Goal: Check status: Check status

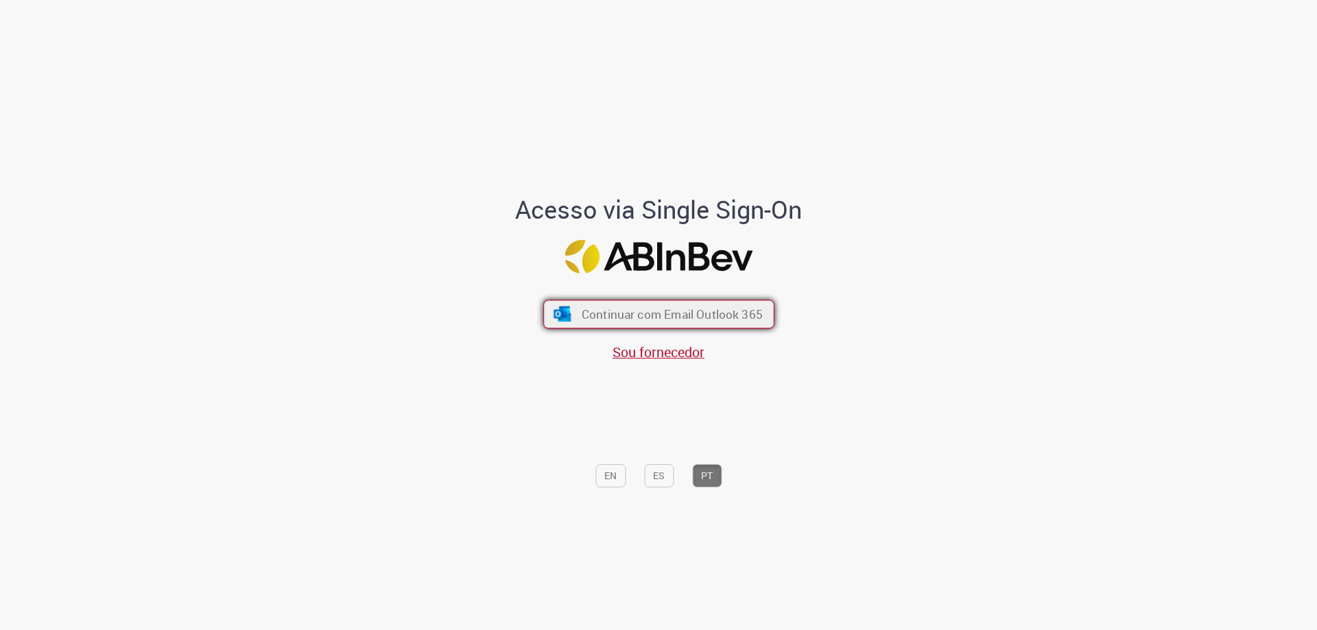
click at [674, 307] on span "Continuar com Email Outlook 365" at bounding box center [671, 315] width 181 height 16
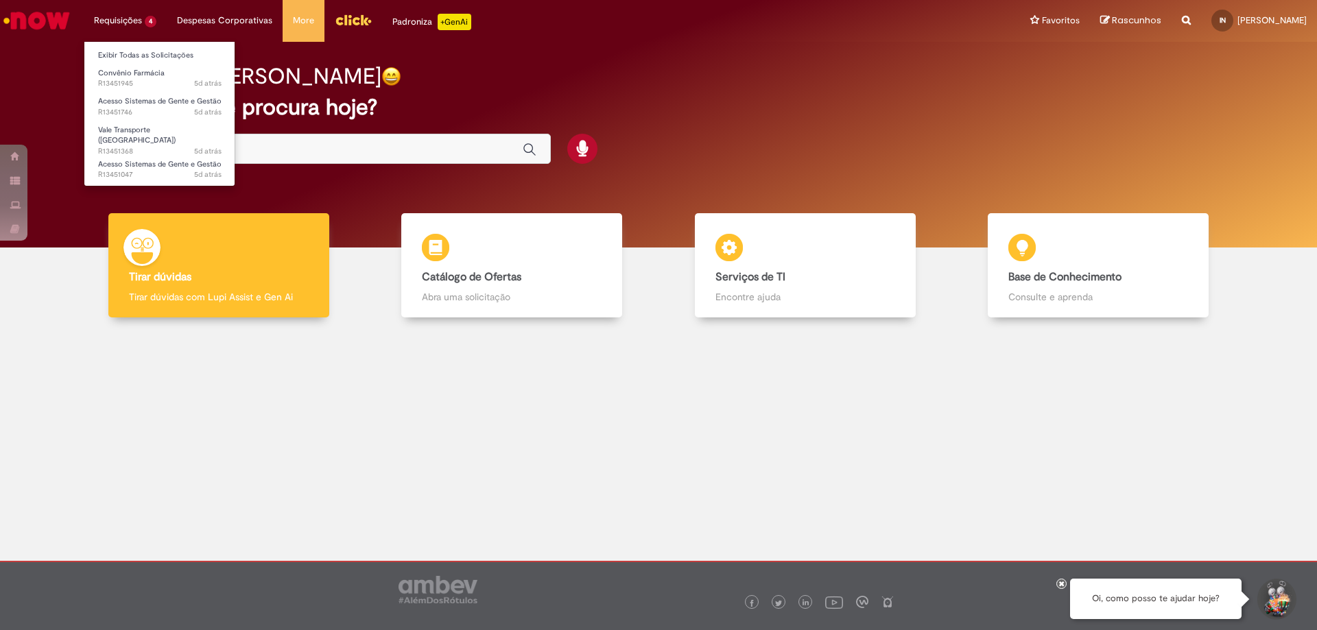
click at [108, 27] on li "Requisições 4 Exibir Todas as Solicitações Convênio Farmácia 5d atrás 5 dias at…" at bounding box center [125, 20] width 83 height 41
click at [182, 134] on link "Vale Transporte (VT) 5d atrás 5 dias atrás R13451368" at bounding box center [159, 137] width 151 height 29
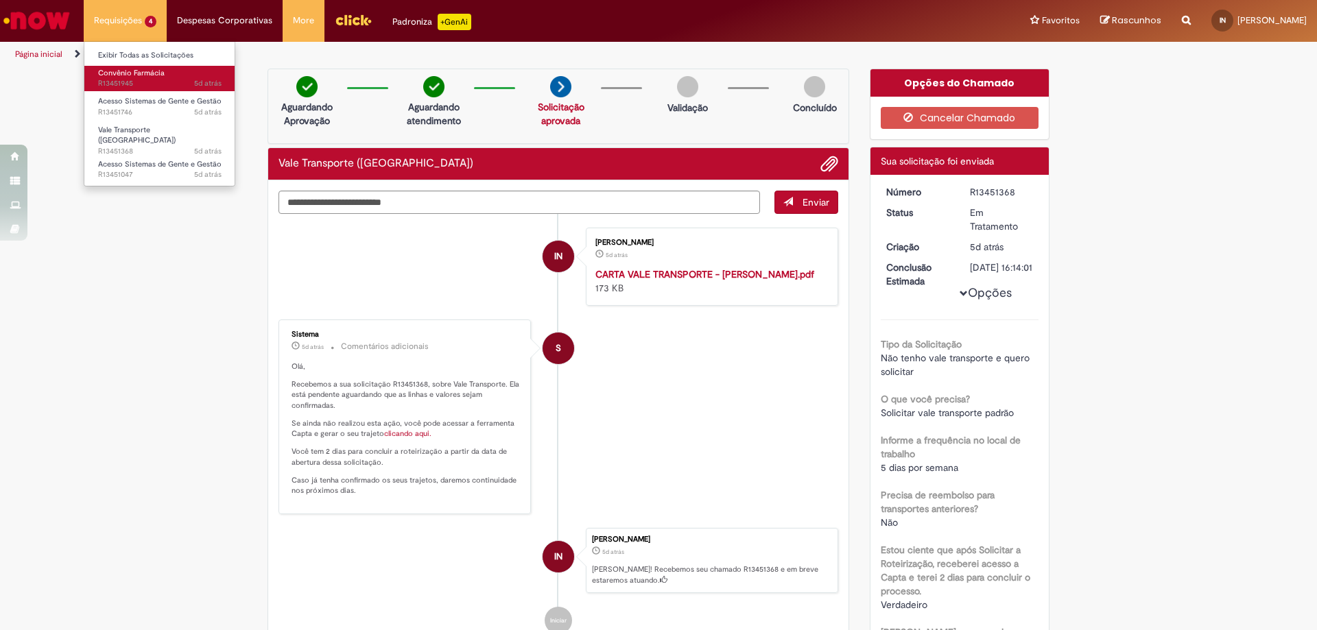
click at [159, 75] on span "Convênio Farmácia" at bounding box center [131, 73] width 67 height 10
